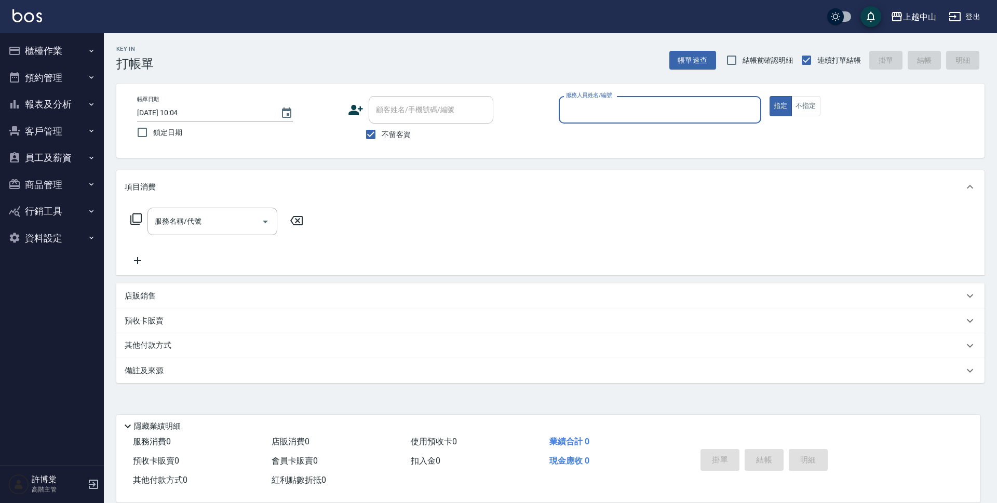
click at [76, 133] on button "客戶管理" at bounding box center [52, 131] width 96 height 27
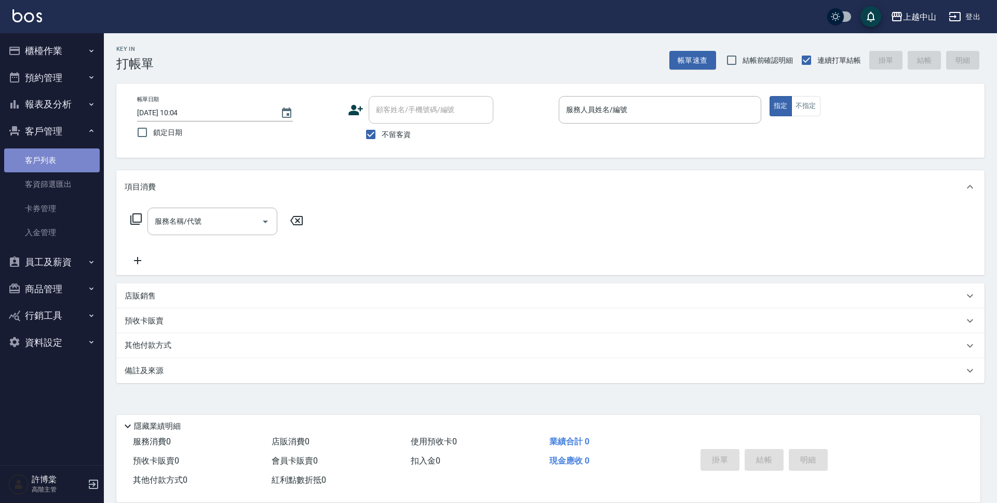
click at [52, 165] on link "客戶列表" at bounding box center [52, 161] width 96 height 24
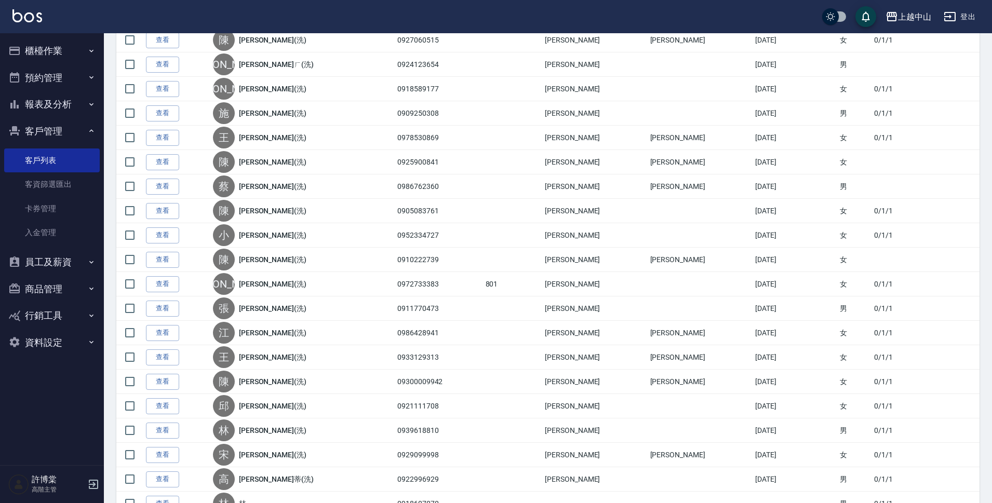
scroll to position [278, 0]
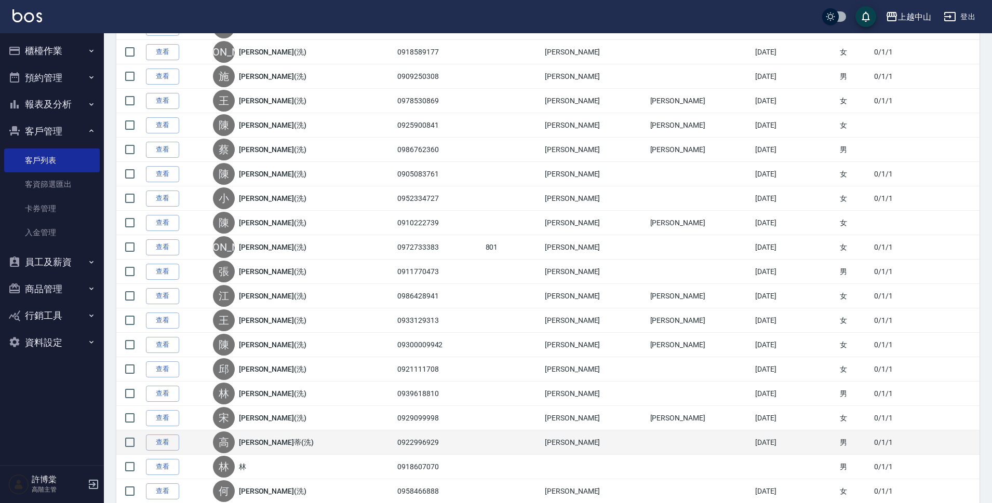
click at [234, 445] on div "高" at bounding box center [224, 443] width 22 height 22
click at [169, 440] on link "查看" at bounding box center [162, 443] width 33 height 16
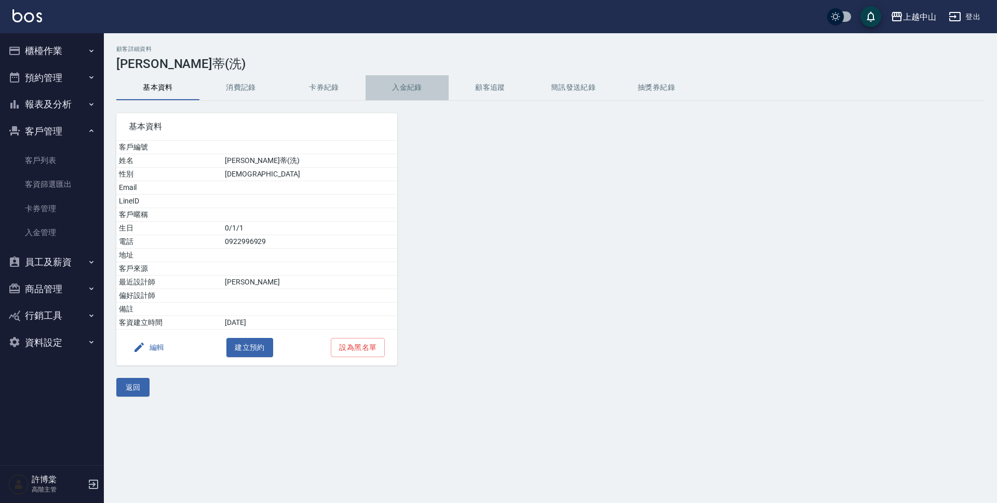
click at [417, 84] on button "入金紀錄" at bounding box center [407, 87] width 83 height 25
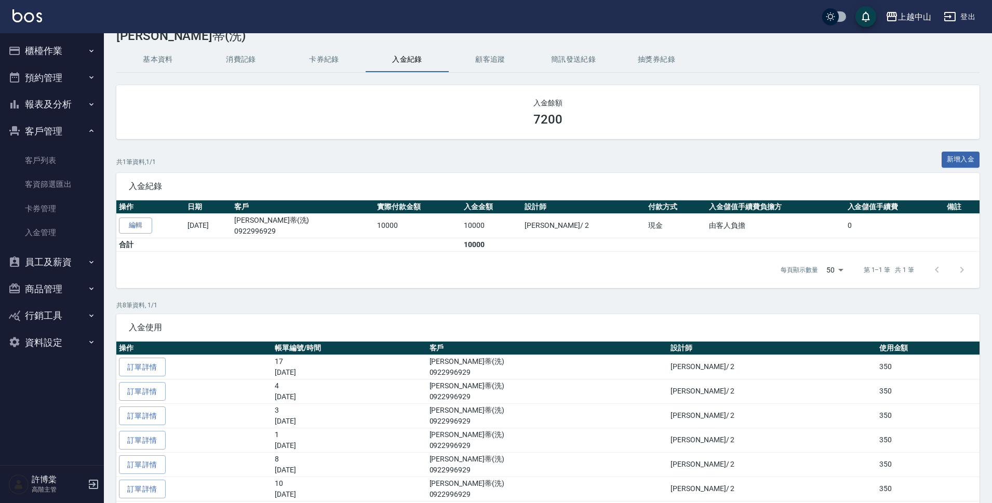
scroll to position [32, 0]
